Goal: Information Seeking & Learning: Learn about a topic

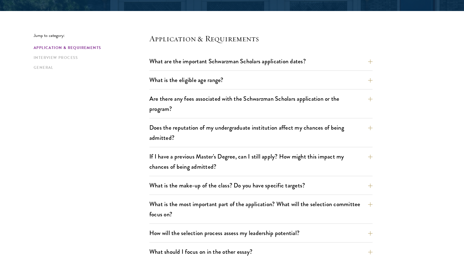
scroll to position [138, 0]
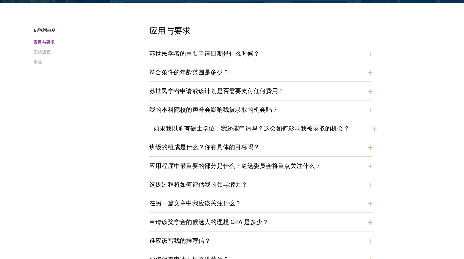
click at [255, 129] on button "如果我以前有硕士学位，我还能申请吗？这会如何影响我被录取的机会？" at bounding box center [264, 128] width 223 height 12
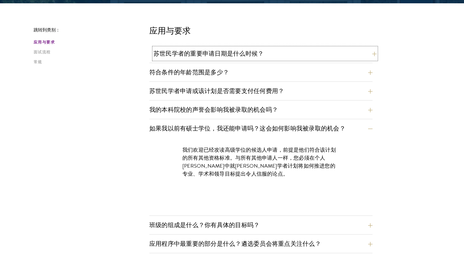
click at [236, 51] on button "苏世民学者的重要申请日期是什么时候？" at bounding box center [264, 53] width 223 height 12
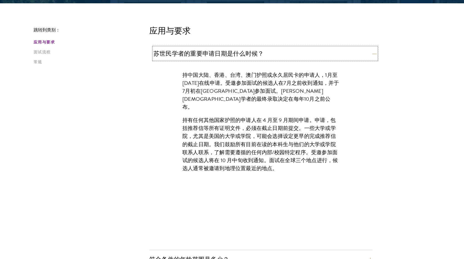
click at [240, 48] on button "苏世民学者的重要申请日期是什么时候？" at bounding box center [264, 53] width 223 height 12
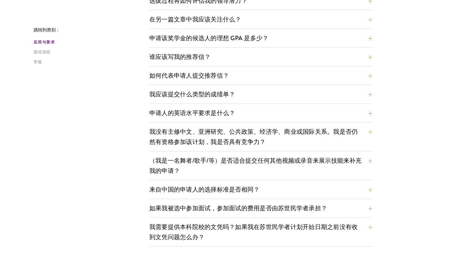
scroll to position [330, 0]
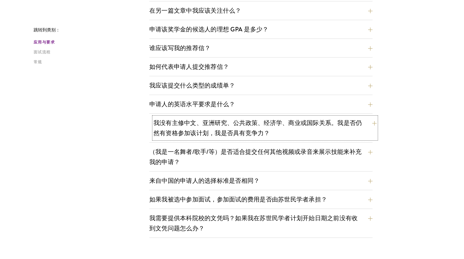
click at [241, 124] on button "我没有主修中文、亚洲研究、公共政策、经济学、商业或国际关系。我是否仍然有资格参加该计划，我是否具有竞争力？" at bounding box center [264, 128] width 223 height 23
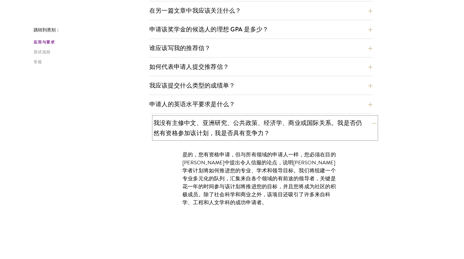
click at [241, 125] on button "我没有主修中文、亚洲研究、公共政策、经济学、商业或国际关系。我是否仍然有资格参加该计划，我是否具有竞争力？" at bounding box center [264, 128] width 223 height 23
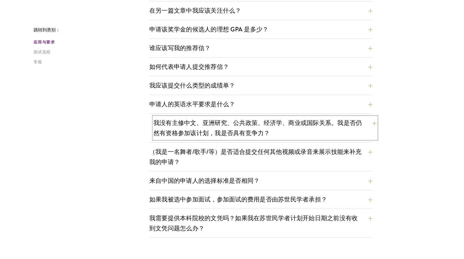
scroll to position [358, 0]
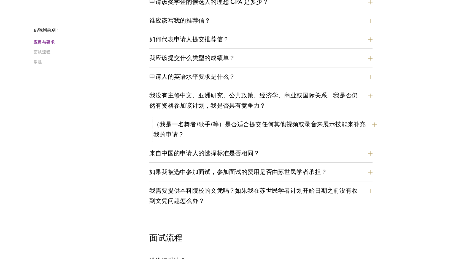
click at [246, 128] on button "（我是一名舞者/歌手/等）是否适合提交任何其他视频或录音来展示技能来补充我的申请？" at bounding box center [264, 129] width 223 height 23
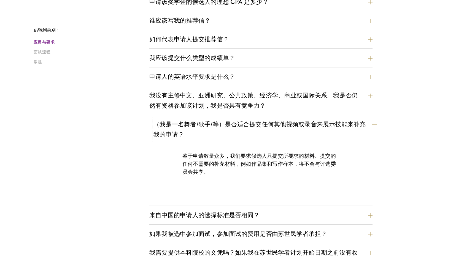
click at [246, 128] on button "（我是一名舞者/歌手/等）是否适合提交任何其他视频或录音来展示技能来补充我的申请？" at bounding box center [264, 129] width 223 height 23
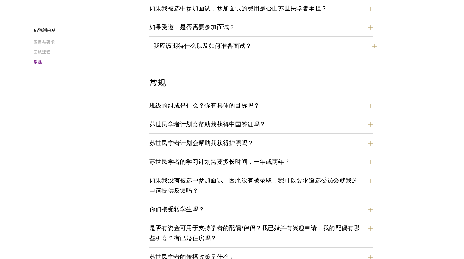
scroll to position [688, 0]
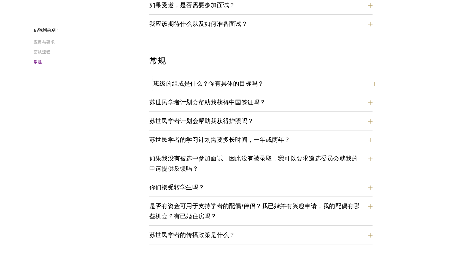
click at [232, 80] on button "班级的组成是什么？你有具体的目标吗？" at bounding box center [264, 83] width 223 height 12
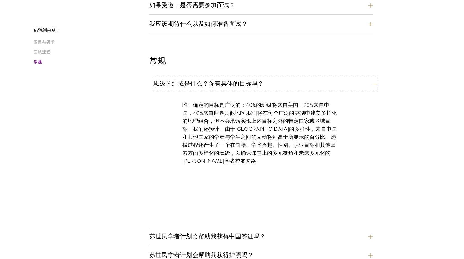
click at [232, 80] on button "班级的组成是什么？你有具体的目标吗？" at bounding box center [264, 83] width 223 height 12
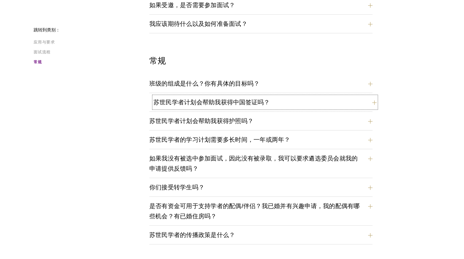
click at [231, 101] on button "苏世民学者计划会帮助我获得中国签证吗？" at bounding box center [264, 102] width 223 height 12
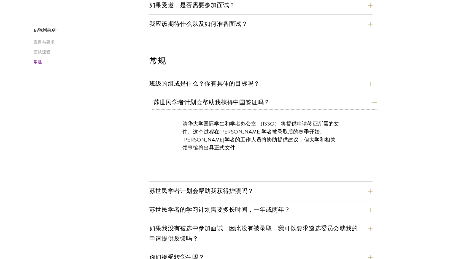
click at [231, 101] on button "苏世民学者计划会帮助我获得中国签证吗？" at bounding box center [264, 102] width 223 height 12
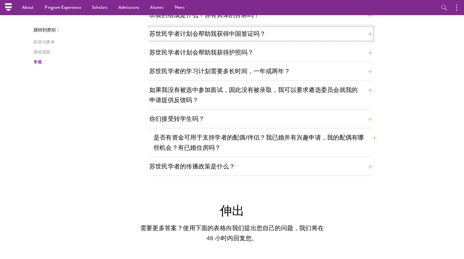
scroll to position [716, 0]
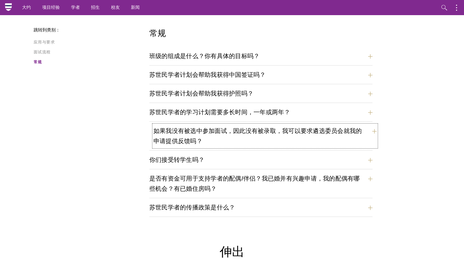
click at [192, 141] on button "如果我没有被选中参加面试，因此没有被录取，我可以要求遴选委员会就我的申请提供反馈吗？" at bounding box center [264, 136] width 223 height 23
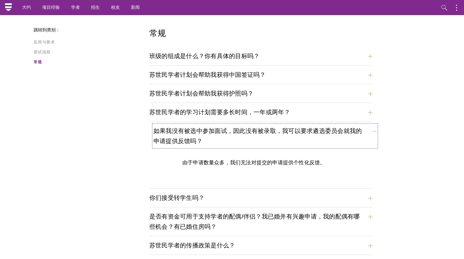
click at [192, 141] on button "如果我没有被选中参加面试，因此没有被录取，我可以要求遴选委员会就我的申请提供反馈吗？" at bounding box center [264, 136] width 223 height 23
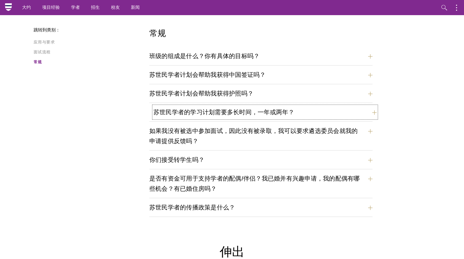
click at [199, 115] on button "苏世民学者的学习计划需要多长时间，一年或两年？" at bounding box center [264, 112] width 223 height 12
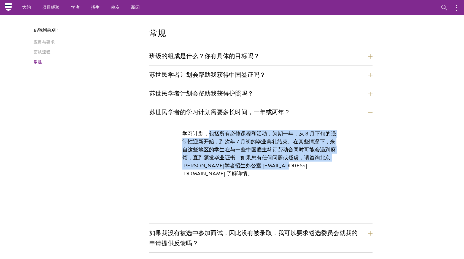
drag, startPoint x: 210, startPoint y: 134, endPoint x: 274, endPoint y: 167, distance: 72.0
click at [274, 167] on p "学习计划，包括所有必修课程和活动，为期一年，从 8 月下旬的强制性迎新开始，到次年 7 月初的毕业典礼结束。在某些情况下，来自这些地区的学生在与一些中国雇主签…" at bounding box center [260, 154] width 157 height 48
drag, startPoint x: 274, startPoint y: 167, endPoint x: 334, endPoint y: 193, distance: 65.7
click at [334, 193] on div "学习计划，包括所有必修课程和活动，为期一年，从 8 月下旬的强制性迎新开始，到次年 7 月初的毕业典礼结束。在某些情况下，来自这些地区的学生在与一些中国雇主签…" at bounding box center [260, 172] width 223 height 102
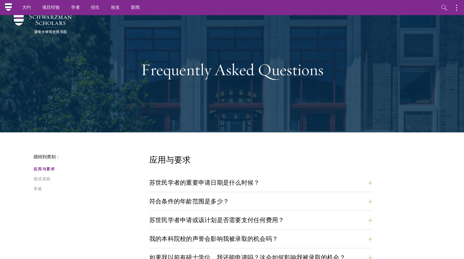
scroll to position [0, 0]
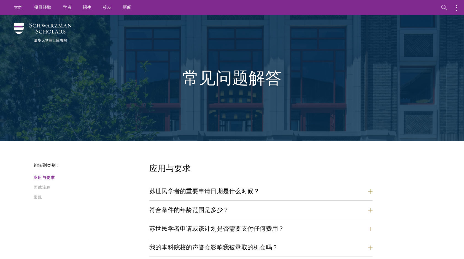
click at [256, 166] on h4 "应用与要求" at bounding box center [260, 168] width 223 height 11
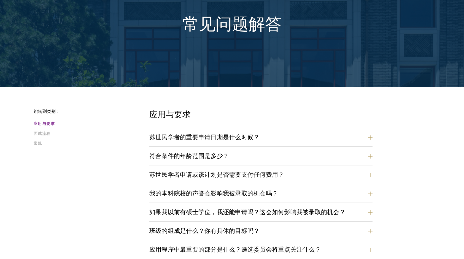
scroll to position [83, 0]
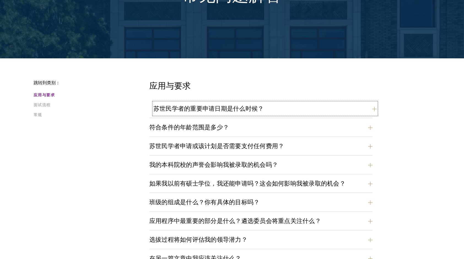
click at [217, 105] on button "苏世民学者的重要申请日期是什么时候？" at bounding box center [264, 108] width 223 height 12
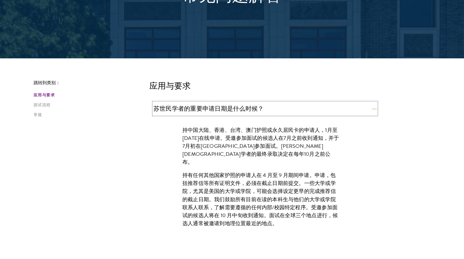
click at [217, 105] on button "苏世民学者的重要申请日期是什么时候？" at bounding box center [264, 108] width 223 height 12
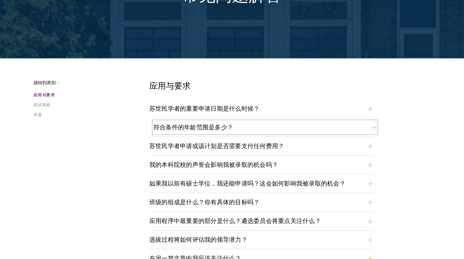
click at [215, 123] on button "符合条件的年龄范围是多少？" at bounding box center [264, 127] width 223 height 12
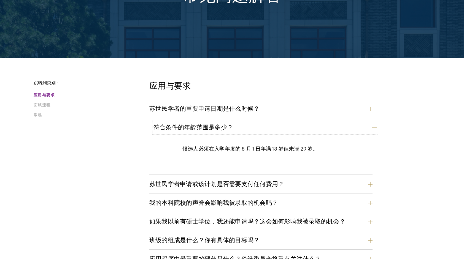
click at [215, 123] on button "符合条件的年龄范围是多少？" at bounding box center [264, 127] width 223 height 12
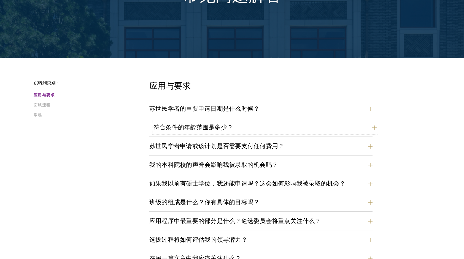
click at [215, 123] on button "符合条件的年龄范围是多少？" at bounding box center [264, 127] width 223 height 12
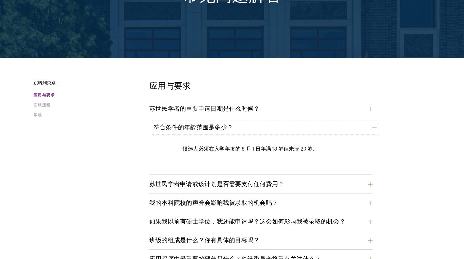
click at [215, 123] on button "符合条件的年龄范围是多少？" at bounding box center [264, 127] width 223 height 12
